Goal: Navigation & Orientation: Find specific page/section

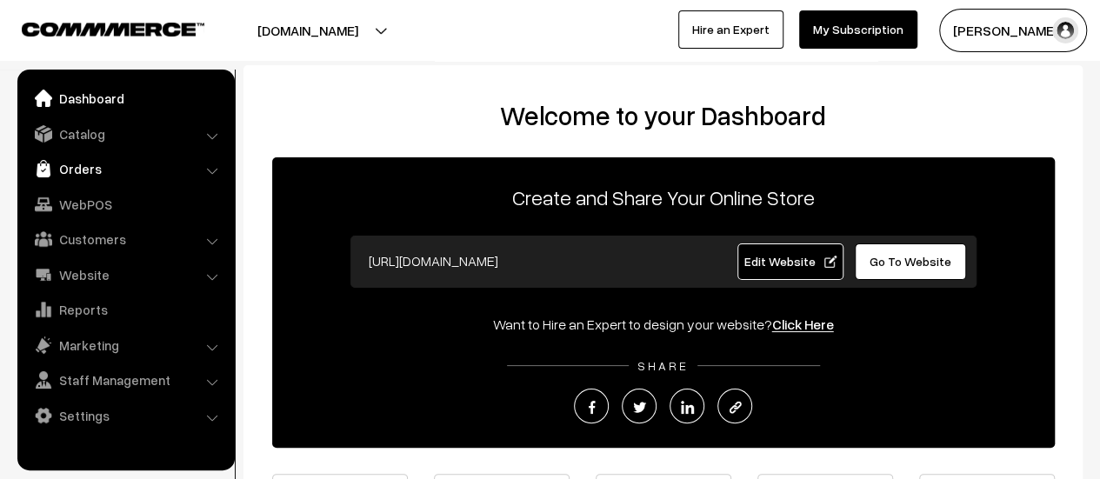
click at [65, 176] on link "Orders" at bounding box center [125, 168] width 207 height 31
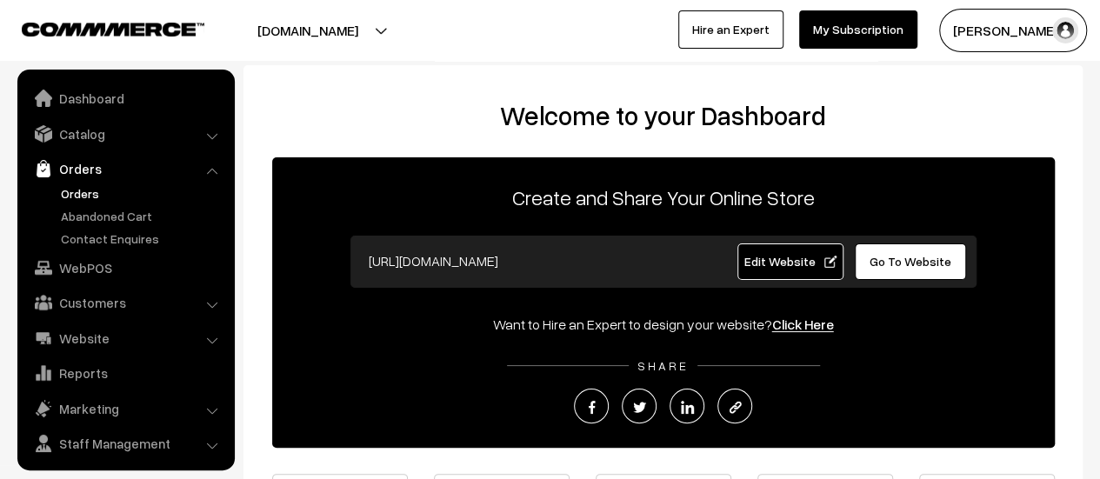
click at [70, 188] on link "Orders" at bounding box center [143, 193] width 172 height 18
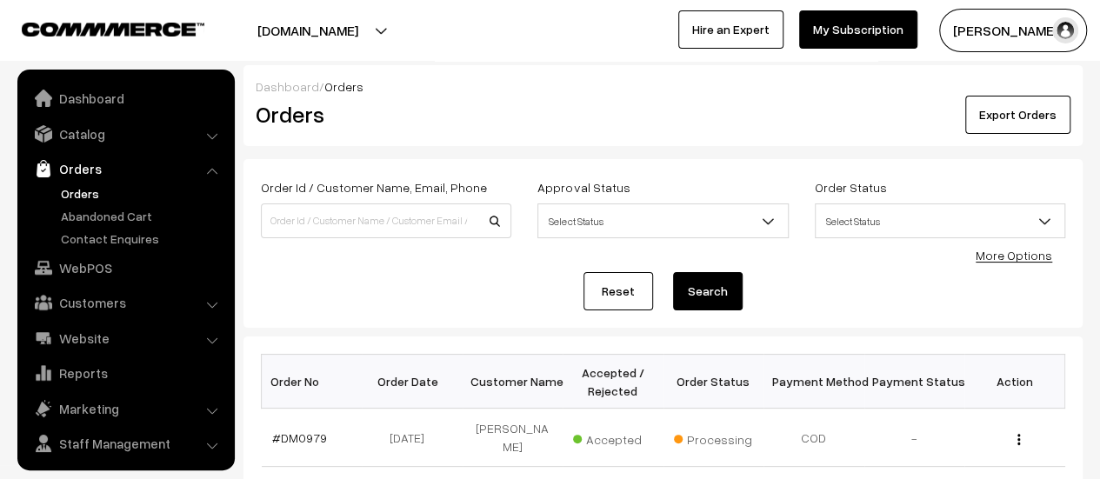
scroll to position [40, 0]
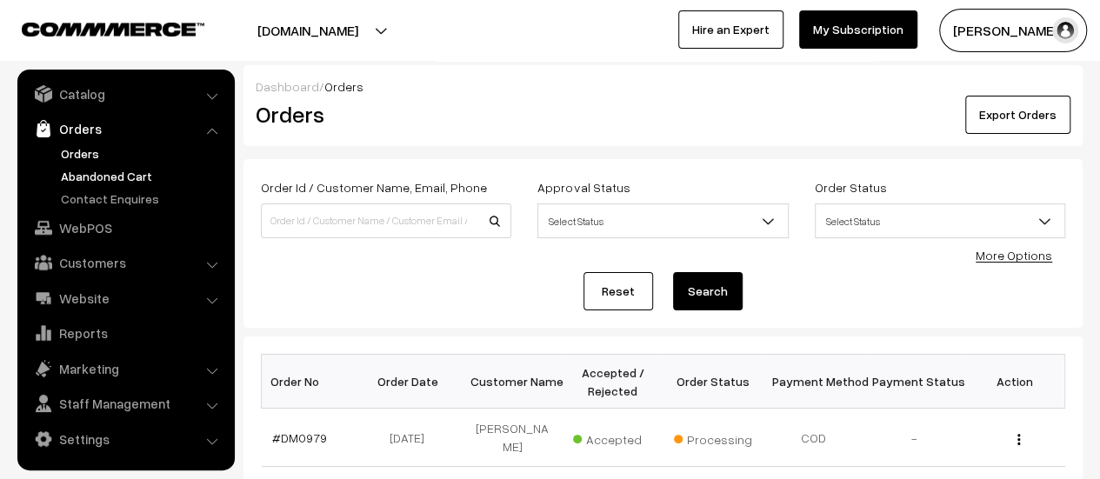
click at [94, 178] on link "Abandoned Cart" at bounding box center [143, 176] width 172 height 18
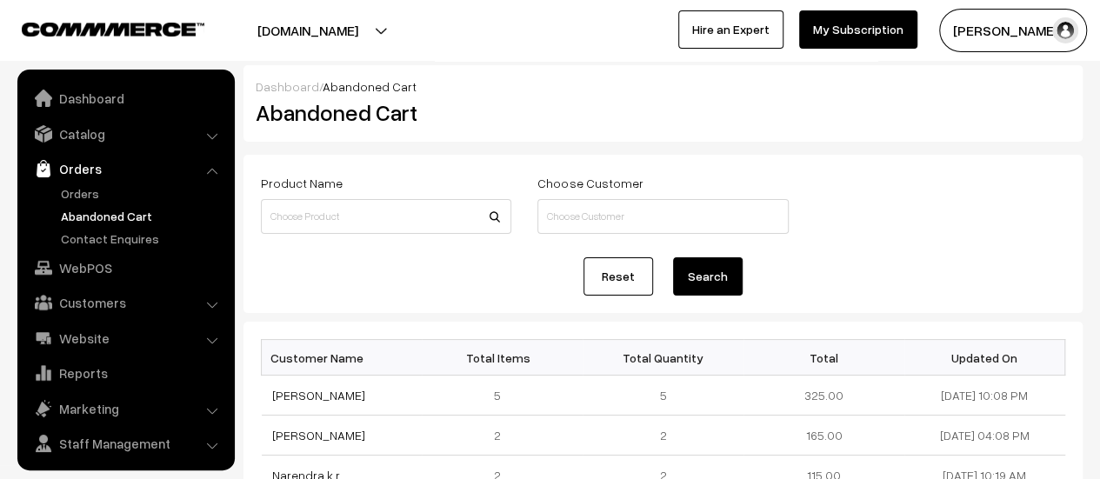
scroll to position [40, 0]
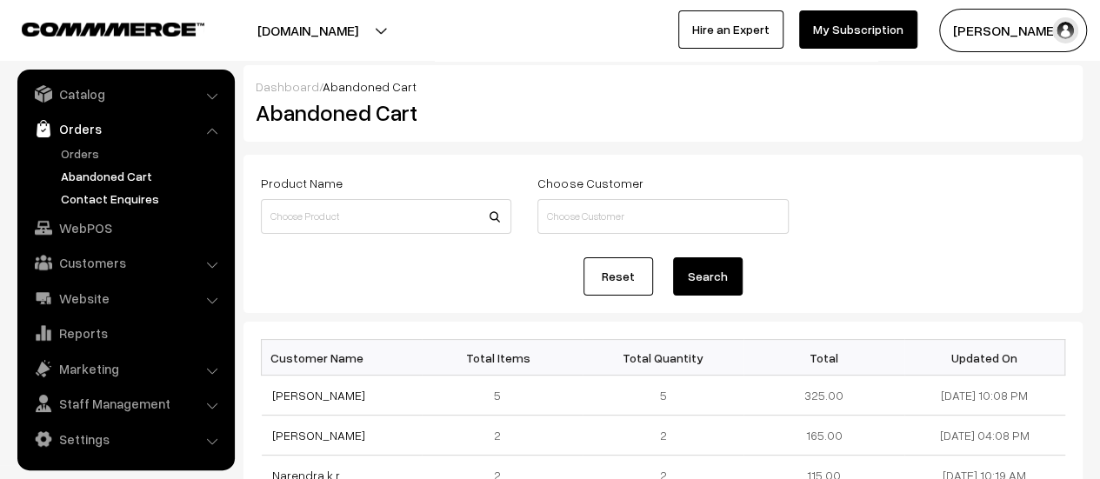
click at [89, 196] on link "Contact Enquires" at bounding box center [143, 199] width 172 height 18
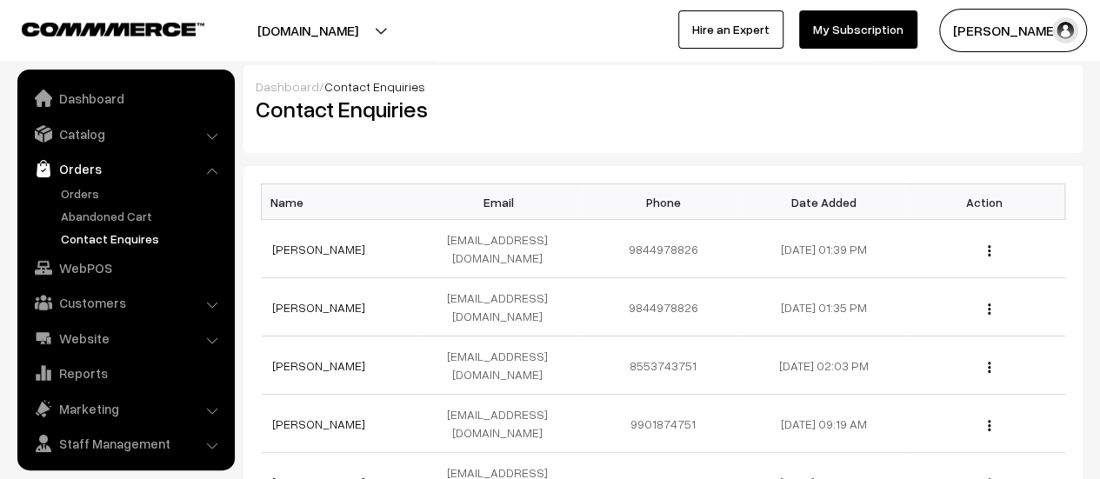
scroll to position [40, 0]
